Goal: Information Seeking & Learning: Learn about a topic

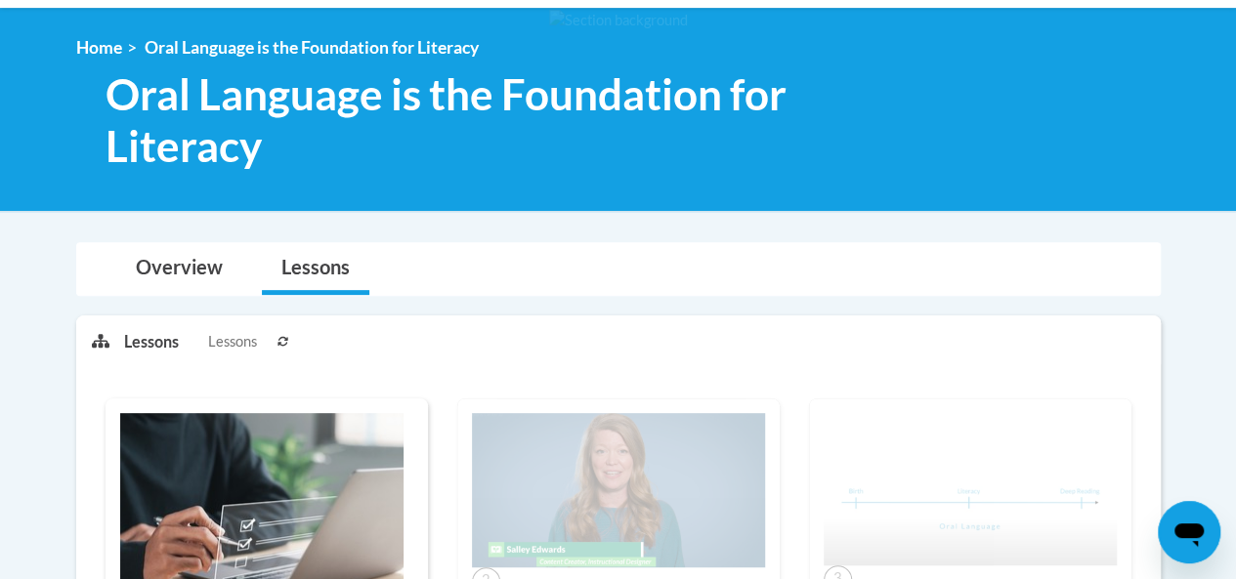
scroll to position [241, 0]
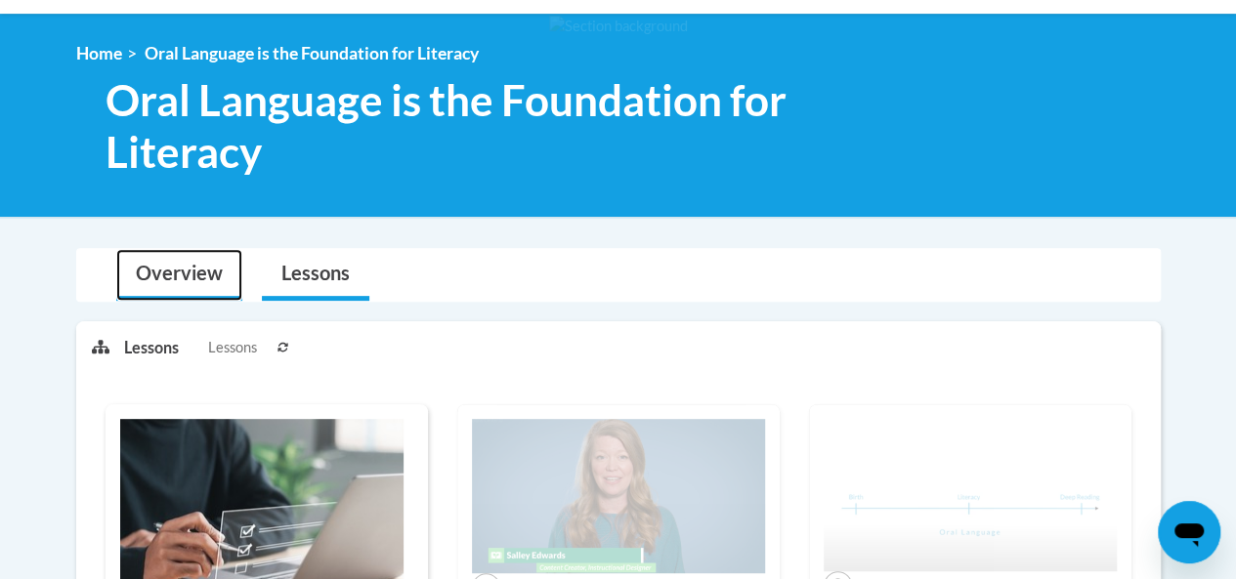
click at [195, 278] on link "Overview" at bounding box center [179, 275] width 126 height 52
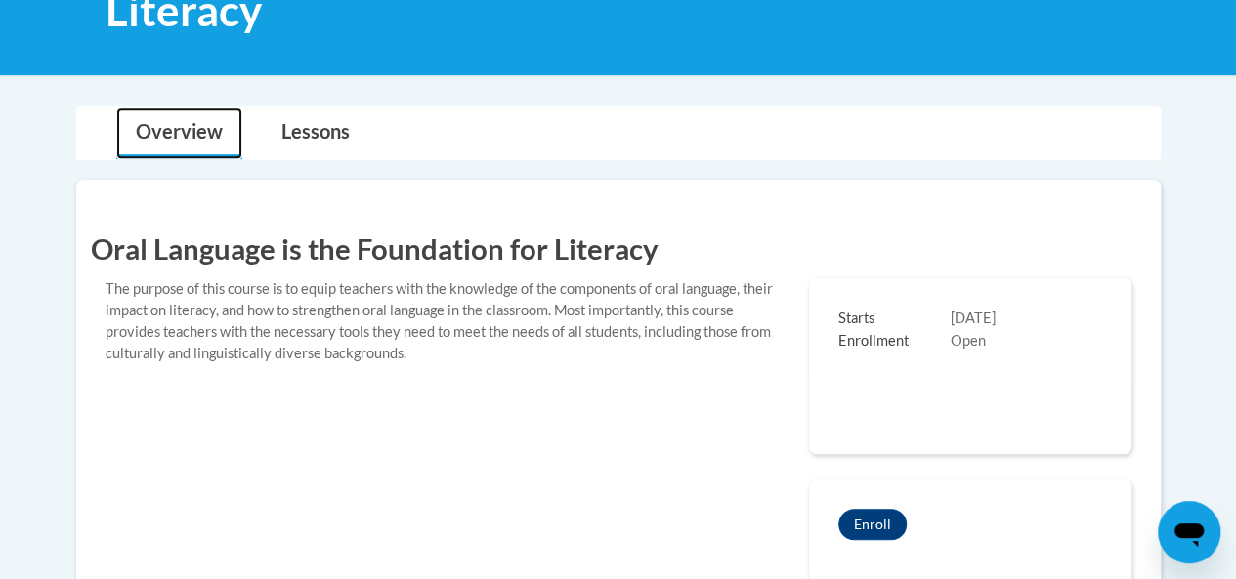
scroll to position [382, 0]
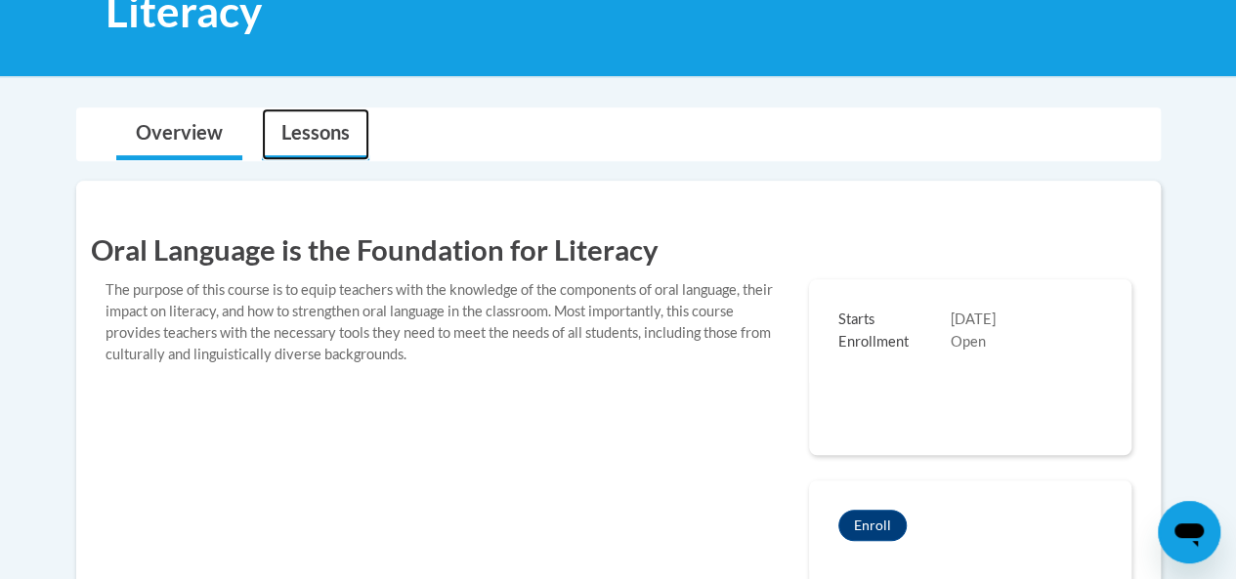
click at [287, 130] on link "Lessons" at bounding box center [315, 134] width 107 height 52
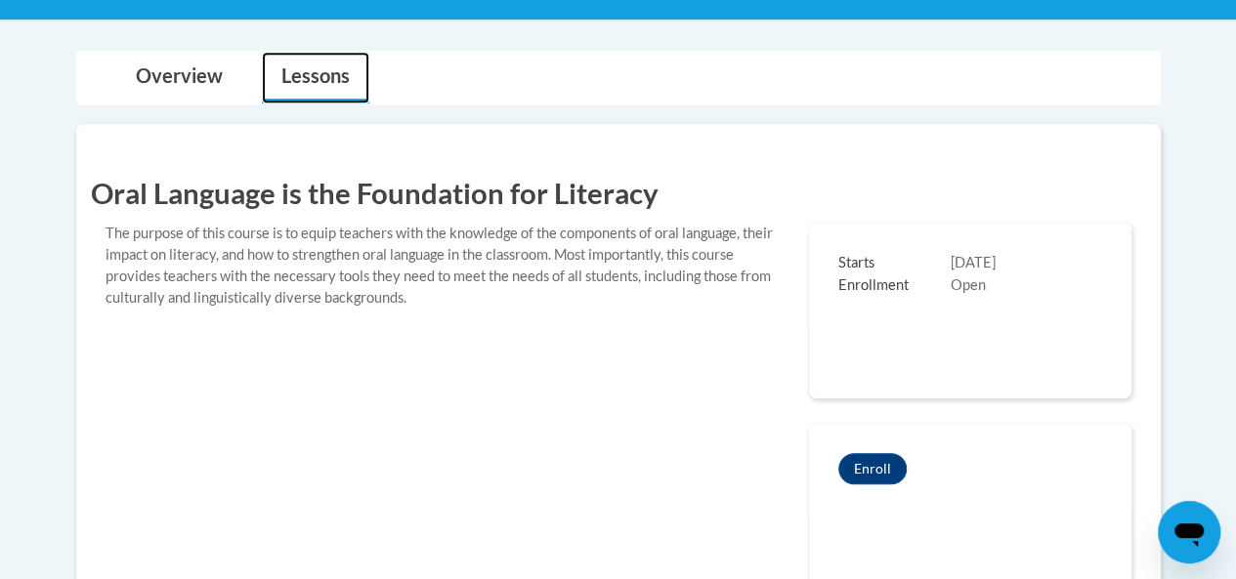
scroll to position [434, 0]
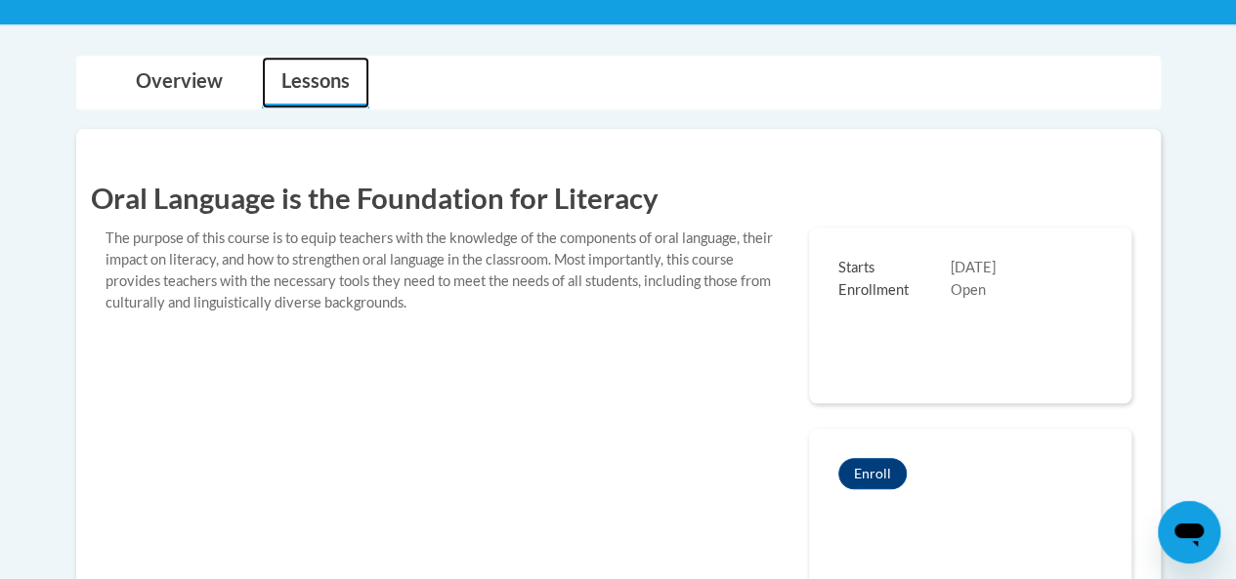
click at [305, 82] on link "Lessons" at bounding box center [315, 83] width 107 height 52
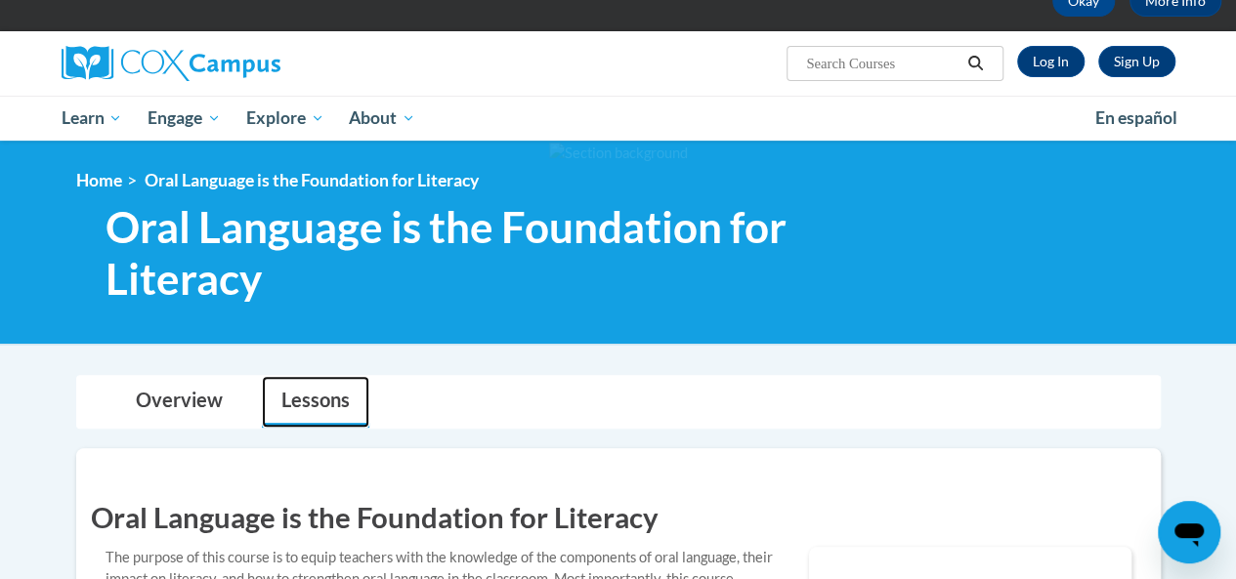
scroll to position [113, 0]
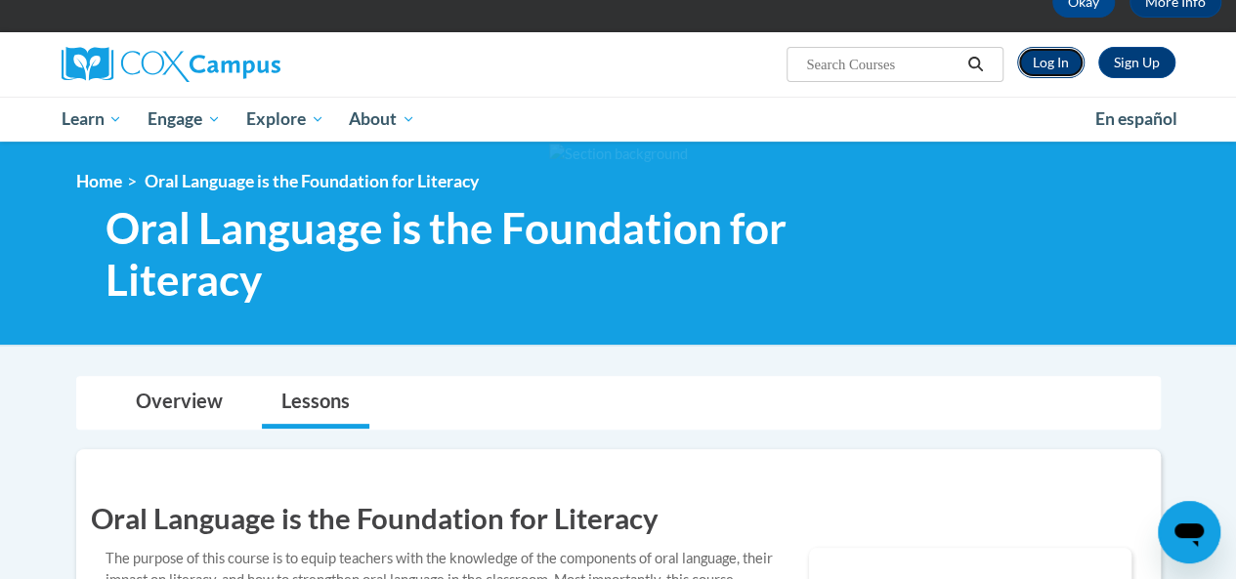
click at [1051, 57] on link "Log In" at bounding box center [1050, 62] width 67 height 31
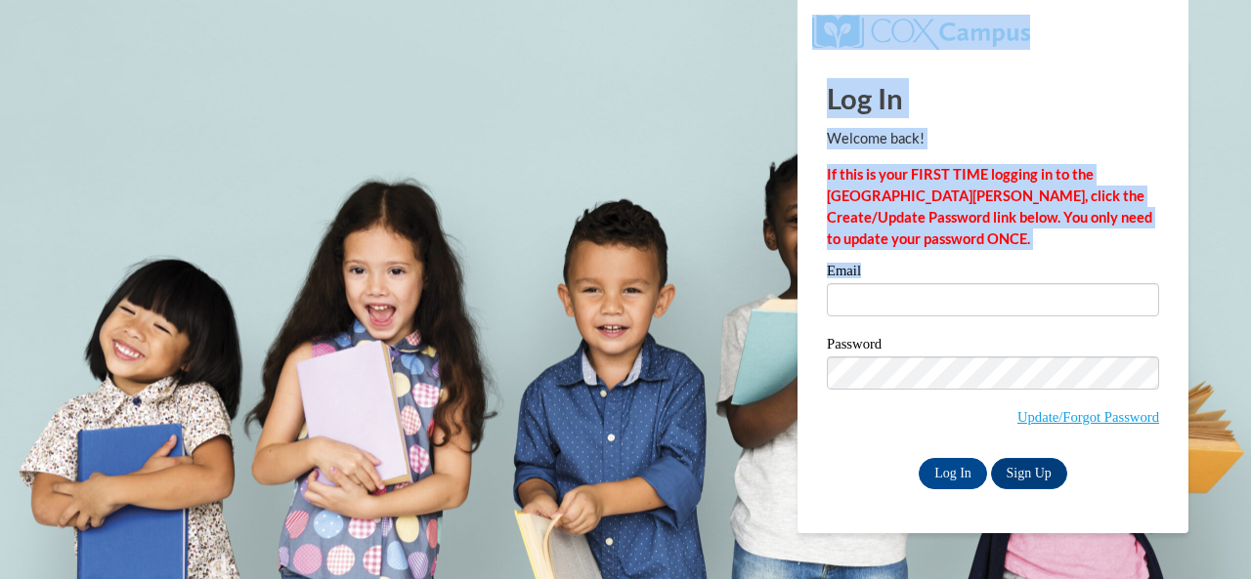
drag, startPoint x: 0, startPoint y: 0, endPoint x: 930, endPoint y: 309, distance: 980.0
click at [930, 309] on body "This site uses cookies to help improve your learning experience. By continuing …" at bounding box center [625, 289] width 1251 height 579
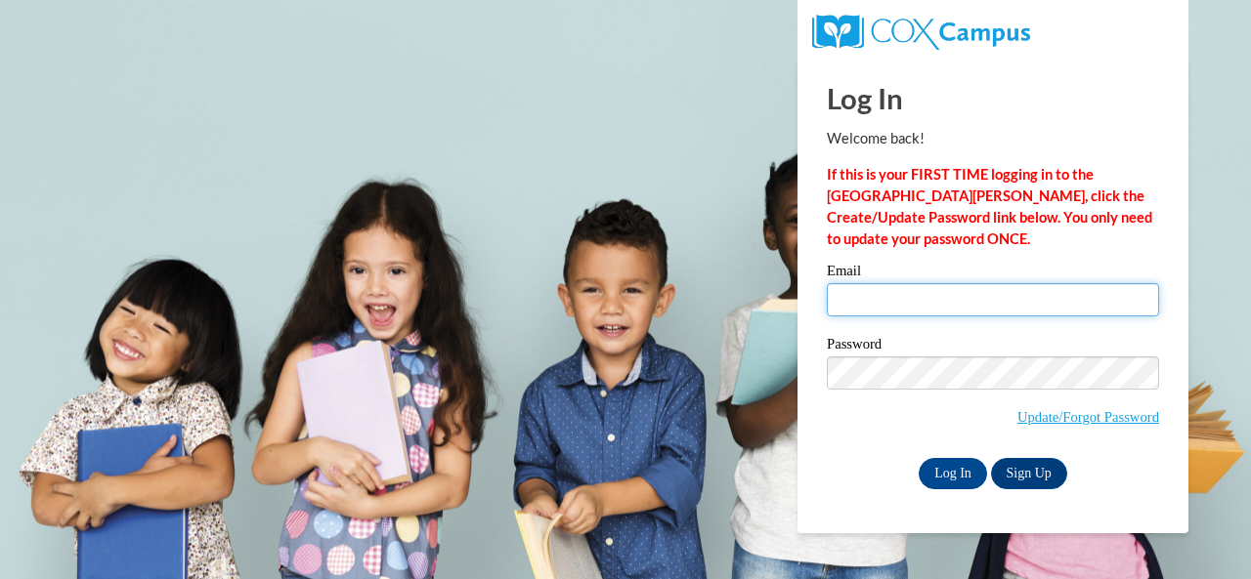
click at [914, 292] on input "Email" at bounding box center [993, 299] width 332 height 33
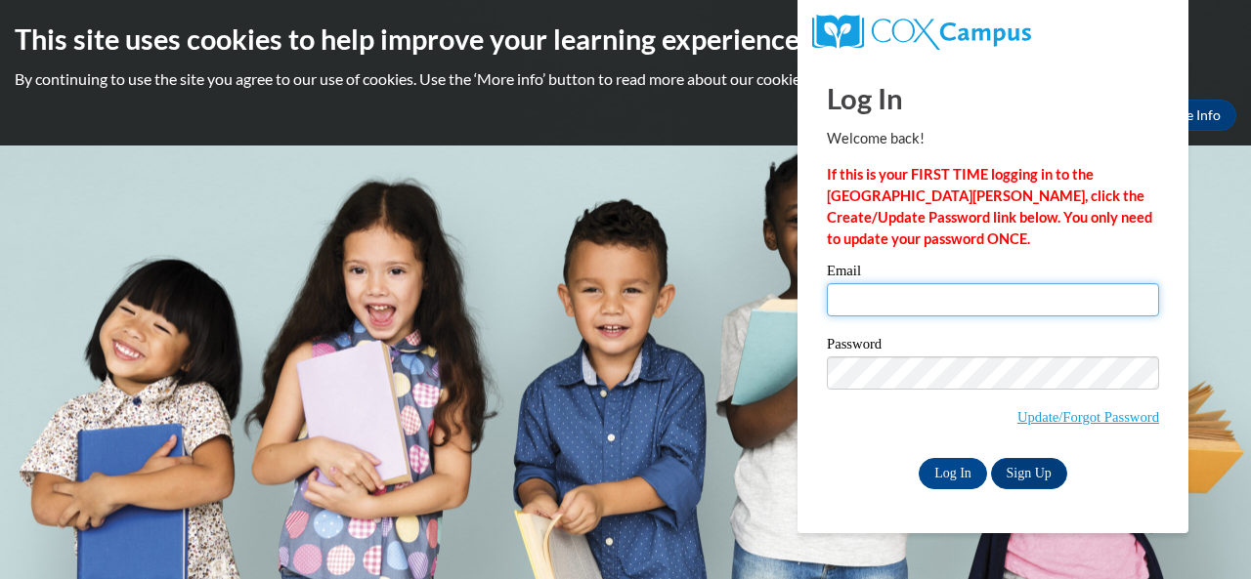
type input "e043517@muscogee.k12.ga.us"
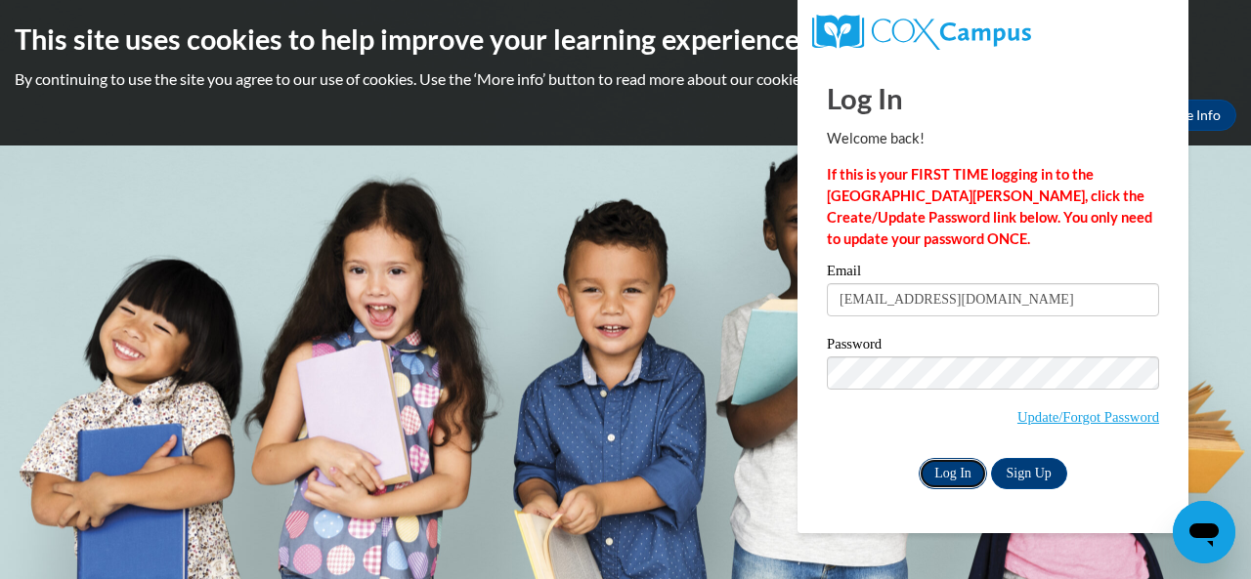
click at [943, 472] on input "Log In" at bounding box center [952, 473] width 68 height 31
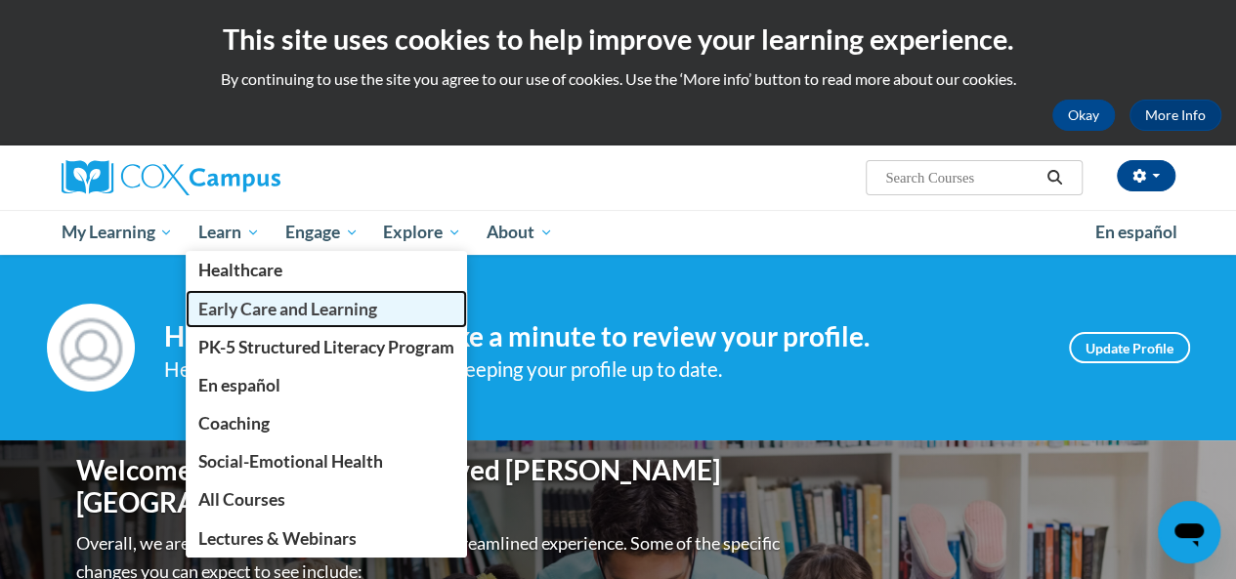
click at [239, 309] on span "Early Care and Learning" at bounding box center [287, 309] width 179 height 21
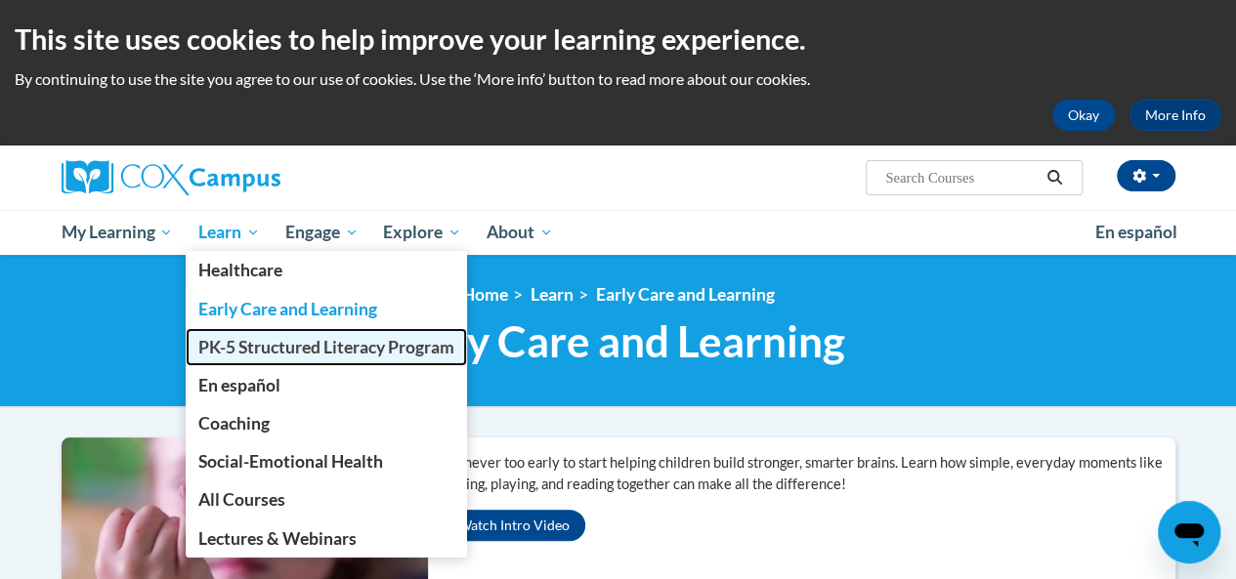
click at [286, 351] on span "PK-5 Structured Literacy Program" at bounding box center [326, 347] width 256 height 21
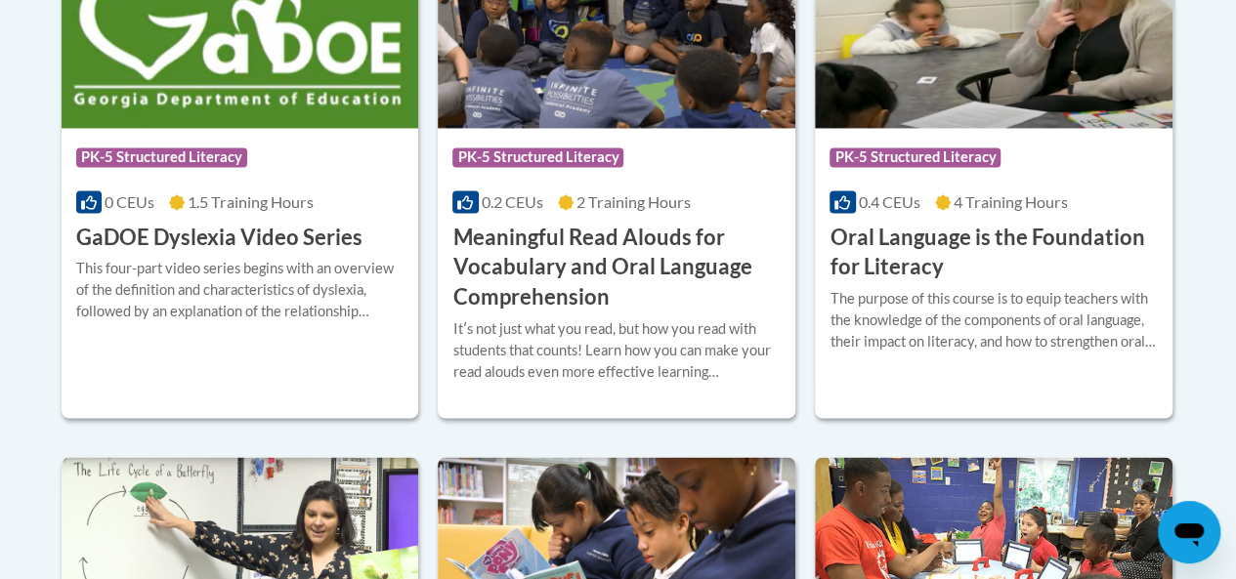
scroll to position [1383, 0]
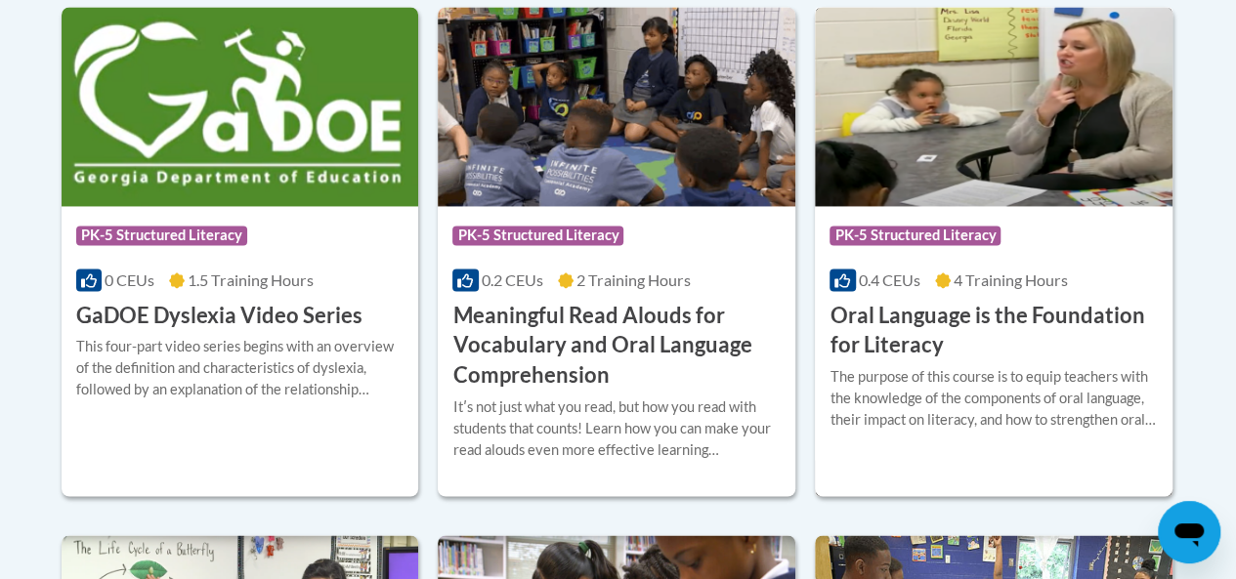
click at [987, 320] on h3 "Oral Language is the Foundation for Literacy" at bounding box center [993, 331] width 328 height 61
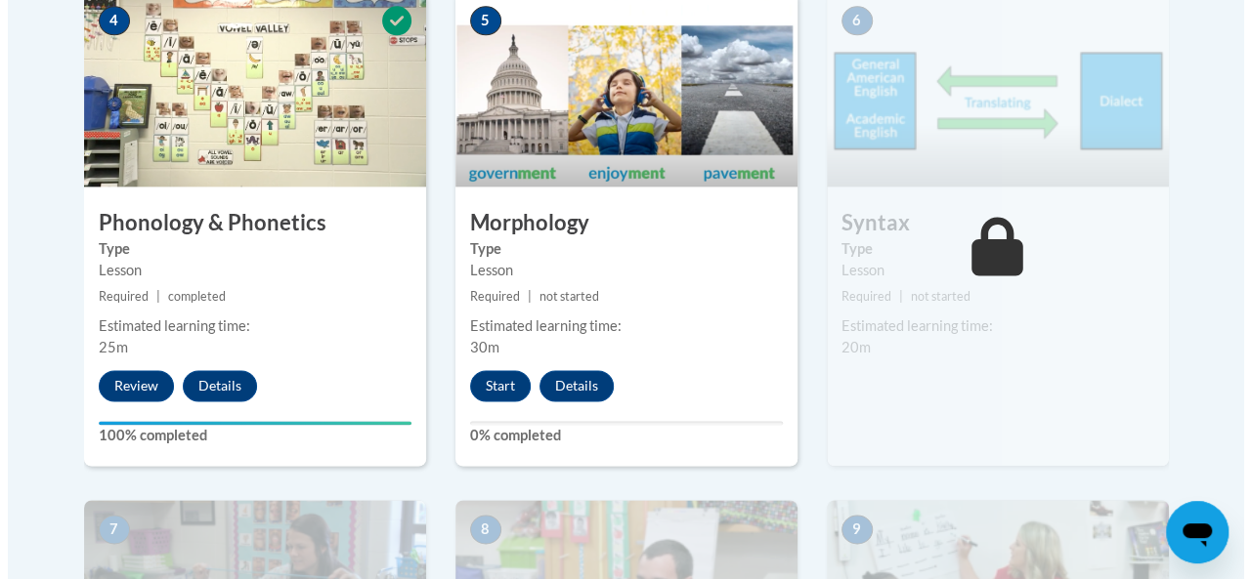
scroll to position [1275, 0]
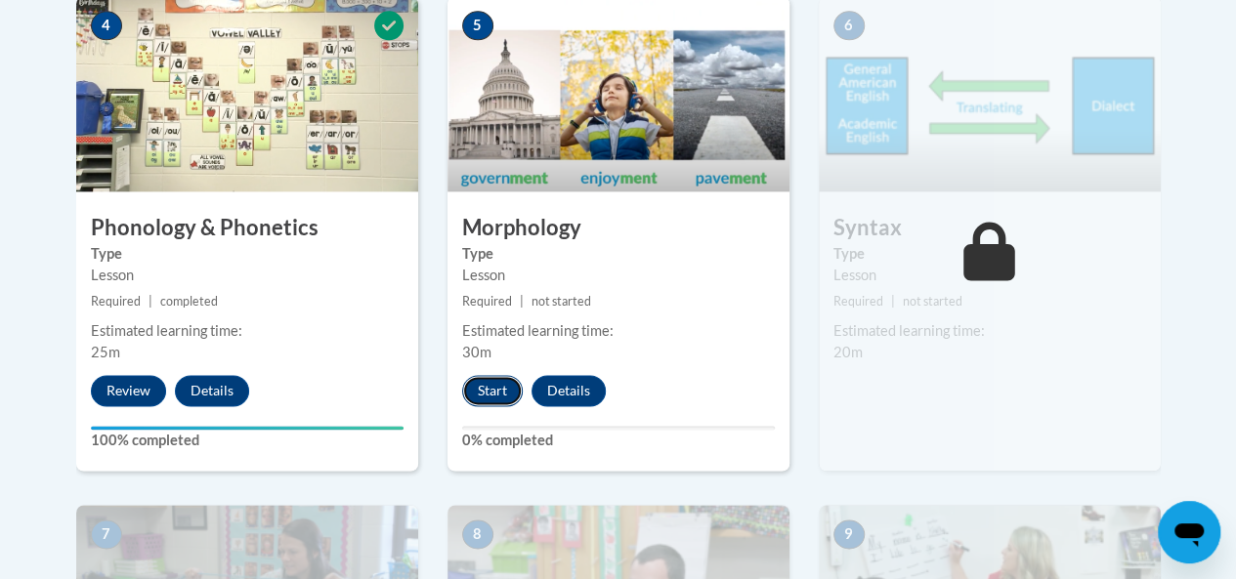
click at [497, 385] on button "Start" at bounding box center [492, 390] width 61 height 31
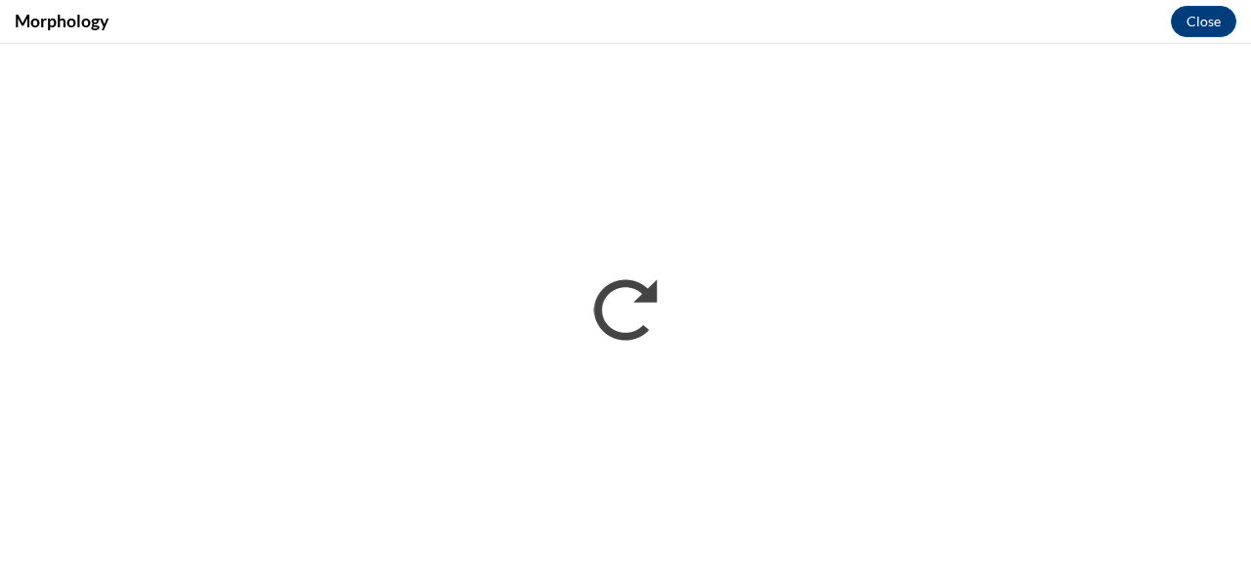
scroll to position [0, 0]
